Goal: Information Seeking & Learning: Find specific fact

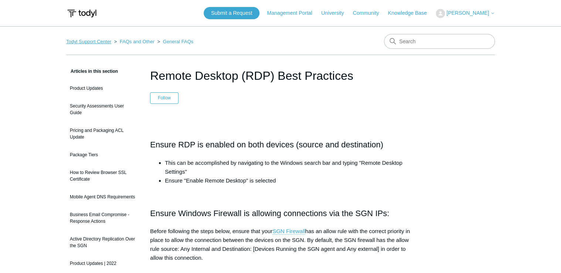
click at [101, 41] on link "Todyl Support Center" at bounding box center [88, 42] width 45 height 6
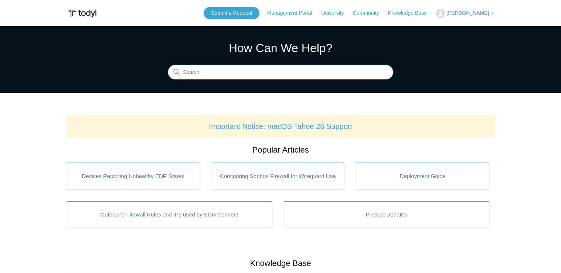
click at [219, 73] on input "Search" at bounding box center [280, 72] width 225 height 15
type input "allow SGN DNS"
